Goal: Find specific page/section: Find specific page/section

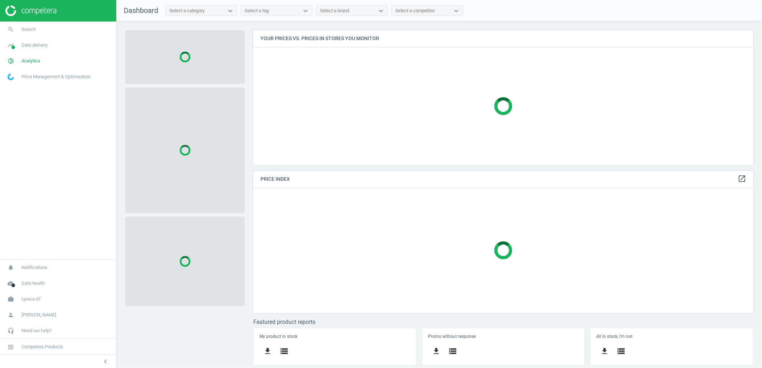
scroll to position [148, 513]
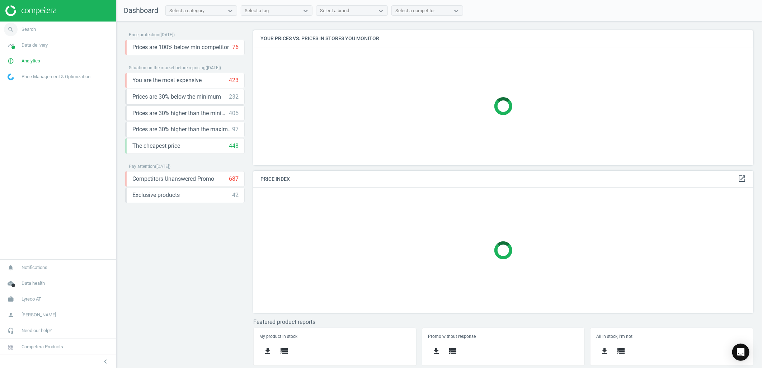
click at [32, 29] on span "Search" at bounding box center [29, 29] width 14 height 6
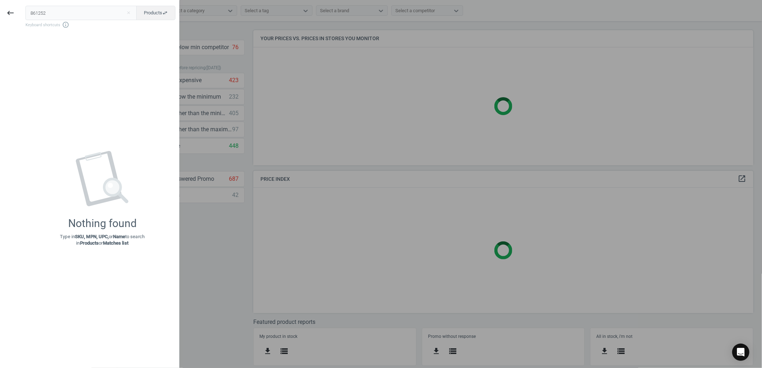
type input "861252"
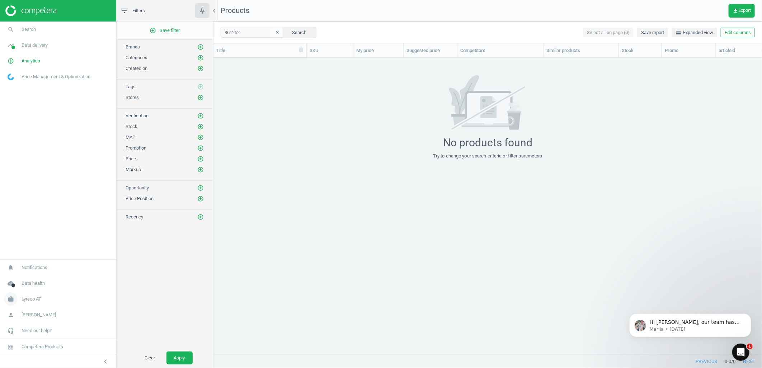
click at [35, 306] on link "work Lyreco AT" at bounding box center [58, 299] width 116 height 16
click at [34, 281] on link "Switch campaign" at bounding box center [58, 278] width 116 height 11
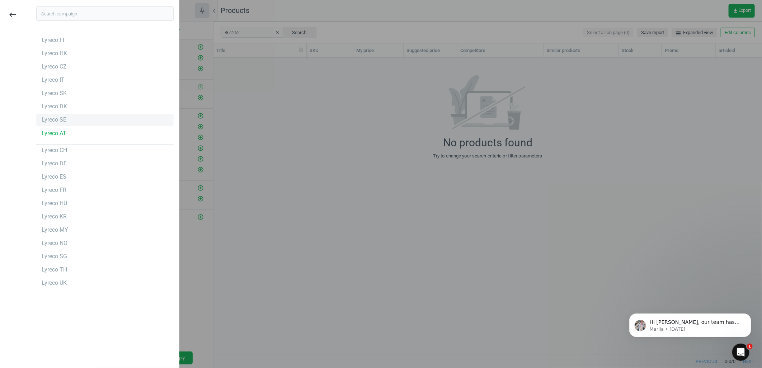
click at [78, 118] on div "Lyreco SE" at bounding box center [104, 119] width 137 height 11
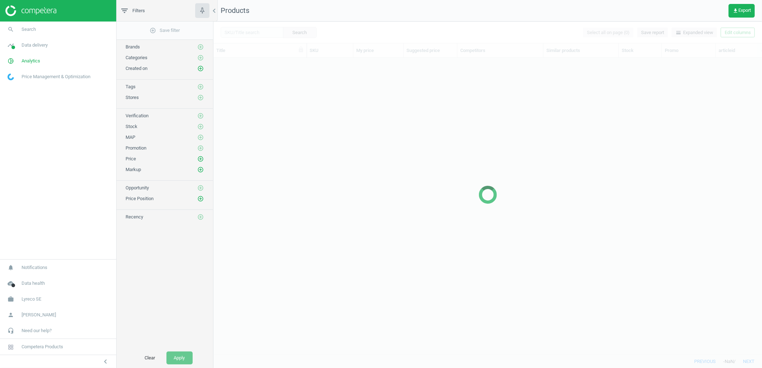
scroll to position [284, 542]
click at [70, 33] on link "search Search" at bounding box center [58, 30] width 116 height 16
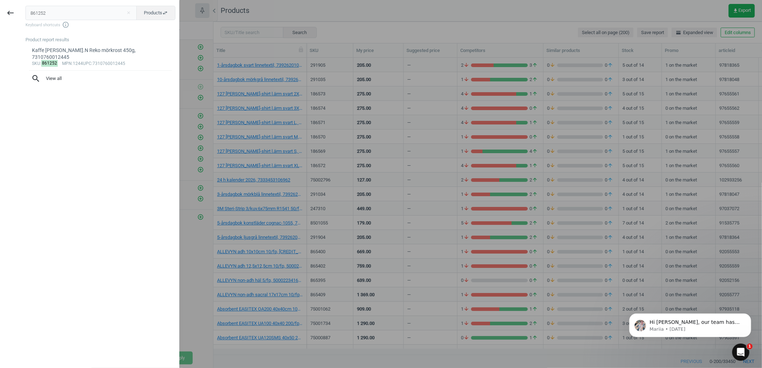
scroll to position [0, 0]
type input "861252"
click at [97, 47] on div "Kaffe [PERSON_NAME].N Reko mörkrost 450g, 7310760012445" at bounding box center [100, 54] width 137 height 14
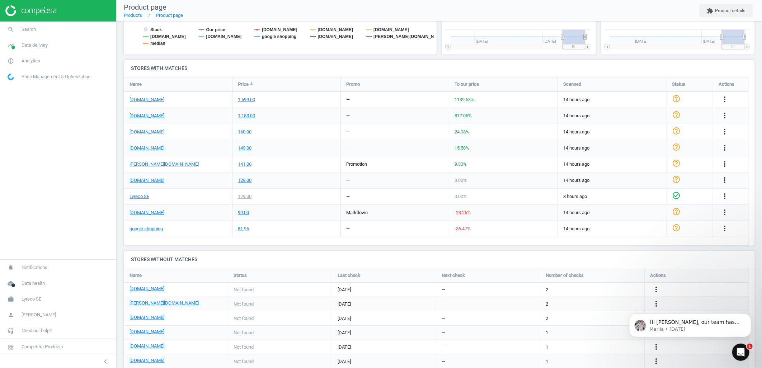
scroll to position [212, 0]
click at [737, 349] on icon "Open Intercom Messenger" at bounding box center [740, 351] width 12 height 12
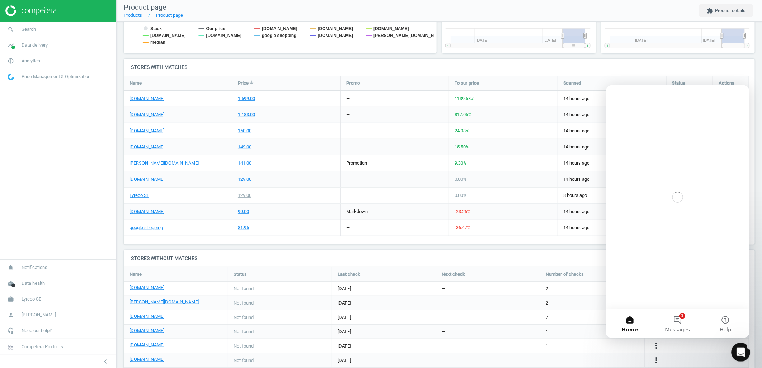
scroll to position [0, 0]
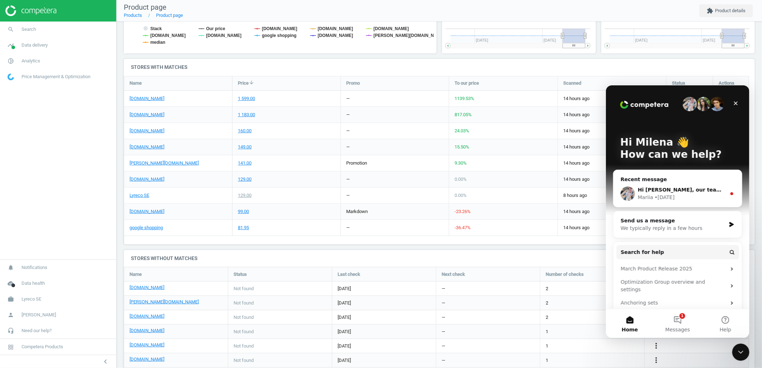
click at [667, 193] on div "Hi [PERSON_NAME], our team has updated the URL links to display the correct tie…" at bounding box center [681, 190] width 88 height 8
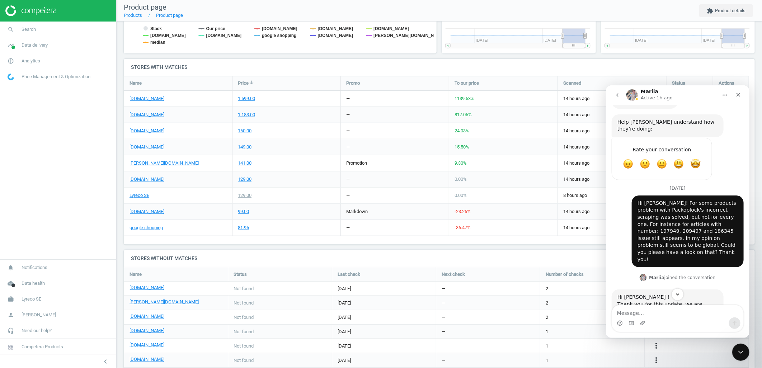
scroll to position [918, 0]
